Goal: Navigation & Orientation: Find specific page/section

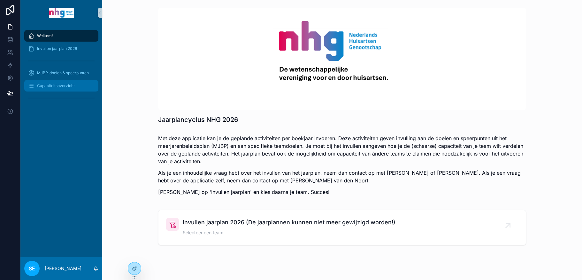
click at [64, 86] on span "Capaciteitsoverzicht" at bounding box center [56, 85] width 38 height 5
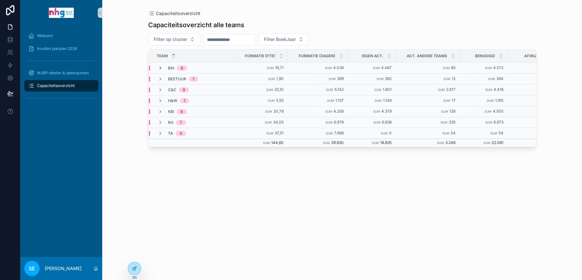
click at [158, 68] on icon "scrollable content" at bounding box center [160, 68] width 5 height 5
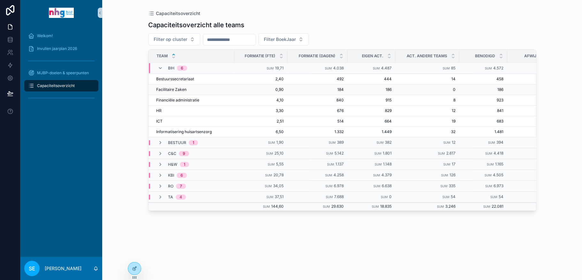
click at [179, 89] on span "Facilitaire Zaken" at bounding box center [171, 89] width 30 height 5
click at [59, 46] on span "Invullen jaarplan 2026" at bounding box center [57, 48] width 40 height 5
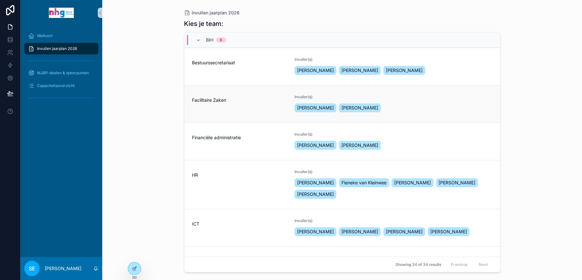
click at [217, 102] on span "Facilitaire Zaken" at bounding box center [239, 100] width 95 height 6
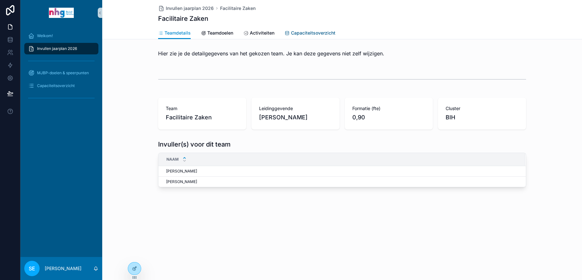
click at [310, 29] on link "Capaciteitsoverzicht" at bounding box center [310, 33] width 51 height 13
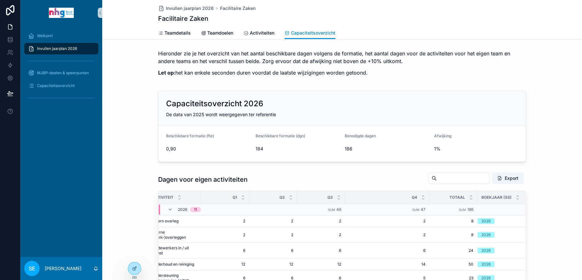
click at [63, 46] on span "Invullen jaarplan 2026" at bounding box center [57, 48] width 40 height 5
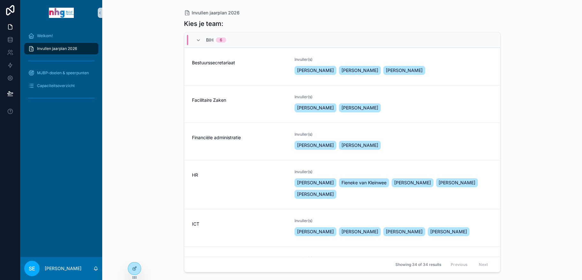
click at [201, 38] on div "BIH 6" at bounding box center [211, 40] width 30 height 10
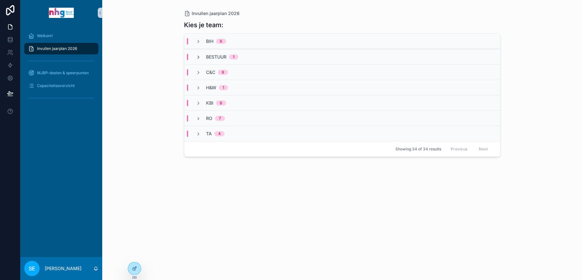
click at [199, 56] on icon "scrollable content" at bounding box center [198, 57] width 5 height 5
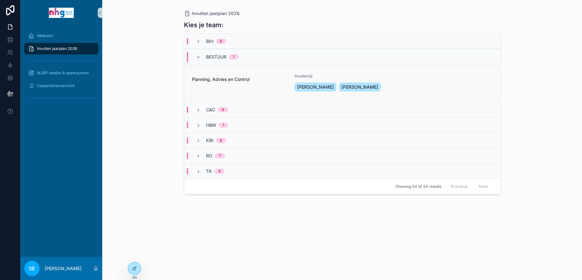
click at [244, 83] on div "Planning, Advies en Control" at bounding box center [239, 82] width 95 height 19
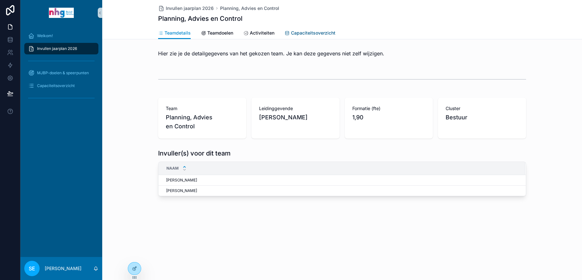
click at [325, 32] on span "Capaciteitsoverzicht" at bounding box center [313, 33] width 44 height 6
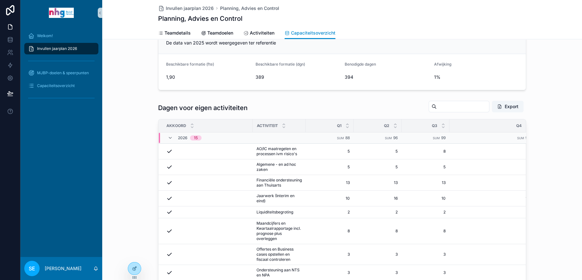
scroll to position [40, 0]
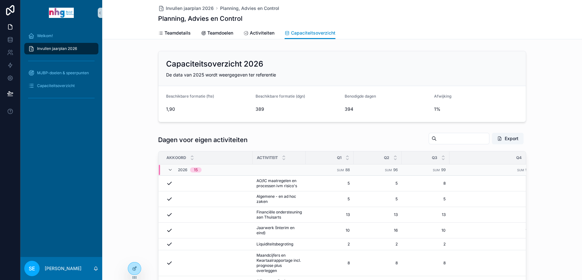
click at [68, 48] on span "Invullen jaarplan 2026" at bounding box center [57, 48] width 40 height 5
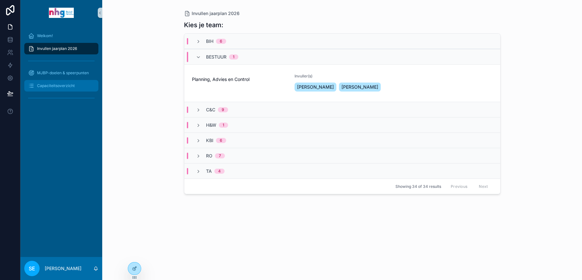
click at [63, 85] on span "Capaciteitsoverzicht" at bounding box center [56, 85] width 38 height 5
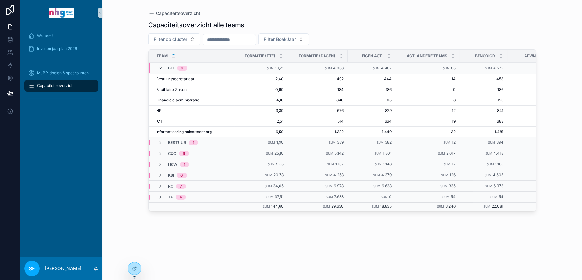
click at [158, 66] on icon "scrollable content" at bounding box center [160, 68] width 5 height 5
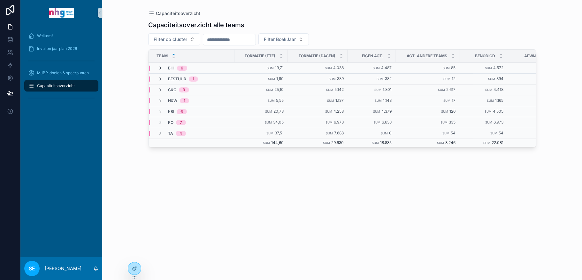
click at [158, 68] on icon "scrollable content" at bounding box center [160, 68] width 5 height 5
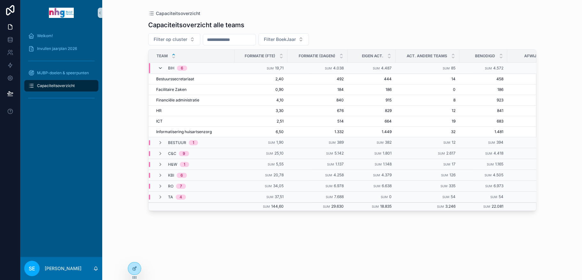
click at [158, 67] on icon "scrollable content" at bounding box center [160, 68] width 5 height 5
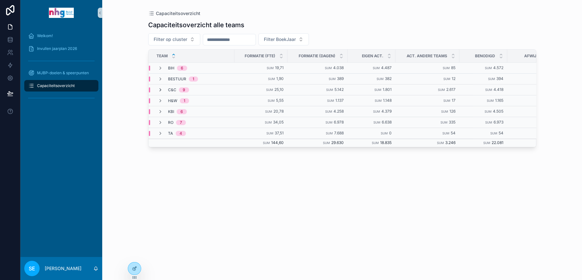
click at [160, 88] on icon "scrollable content" at bounding box center [160, 89] width 5 height 5
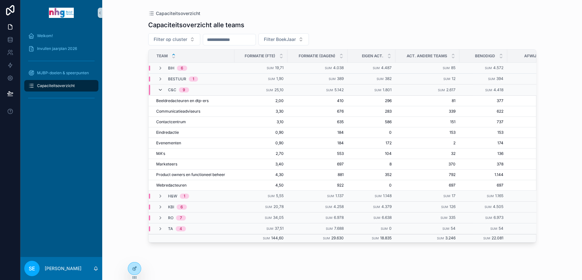
click at [162, 88] on icon "scrollable content" at bounding box center [160, 89] width 5 height 5
